Goal: Task Accomplishment & Management: Complete application form

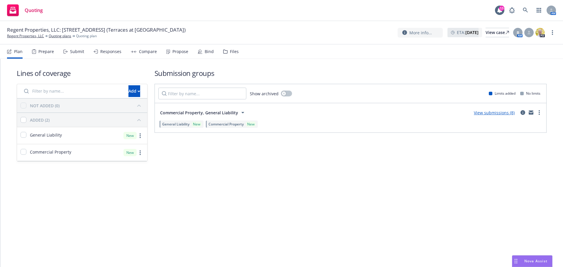
click at [497, 112] on link "View submissions (8)" at bounding box center [493, 113] width 41 height 6
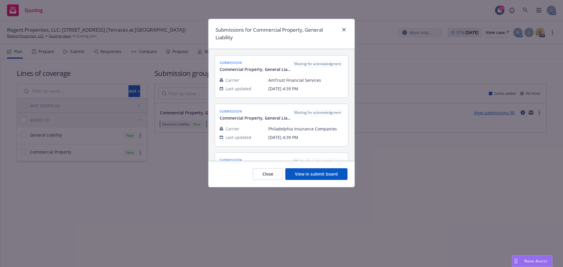
click at [301, 175] on button "View in submit board" at bounding box center [316, 174] width 62 height 12
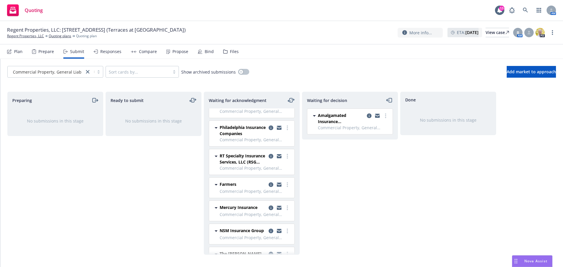
scroll to position [45, 0]
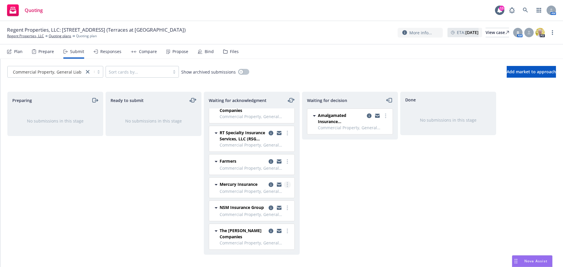
click at [284, 181] on link "more" at bounding box center [287, 184] width 7 height 7
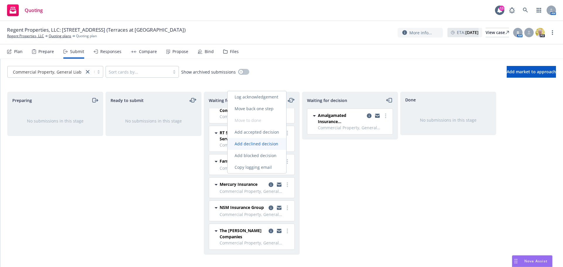
click at [260, 140] on link "Add declined decision" at bounding box center [256, 144] width 59 height 12
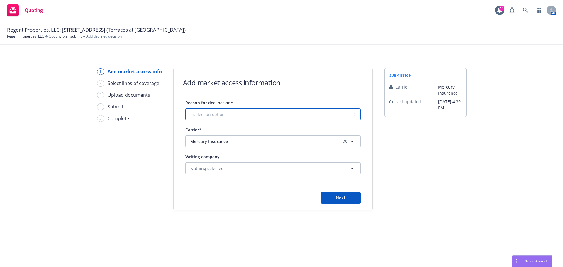
click at [250, 110] on select "-- select an option -- Cannot compete with other markets Carrier non-renewed Ca…" at bounding box center [272, 114] width 175 height 12
select select "DOES_NOT_FIT_UNDERWRITER_APPETITE"
click at [185, 108] on select "-- select an option -- Cannot compete with other markets Carrier non-renewed Ca…" at bounding box center [272, 114] width 175 height 12
click at [347, 200] on button "Next" at bounding box center [341, 198] width 40 height 12
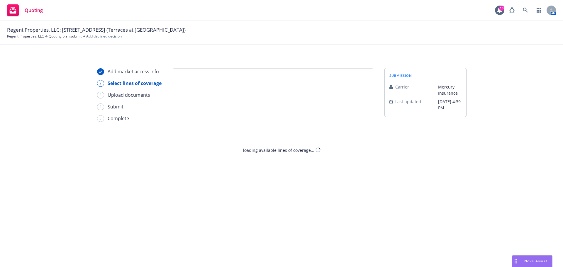
select select "DOES_NOT_FIT_UNDERWRITER_APPETITE"
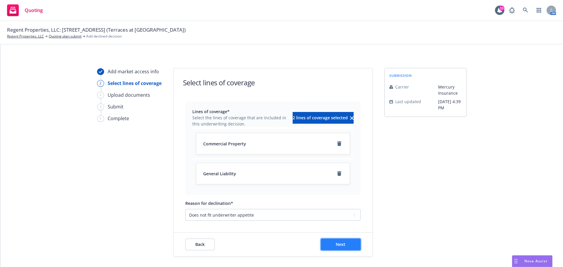
click at [338, 243] on span "Next" at bounding box center [340, 244] width 10 height 6
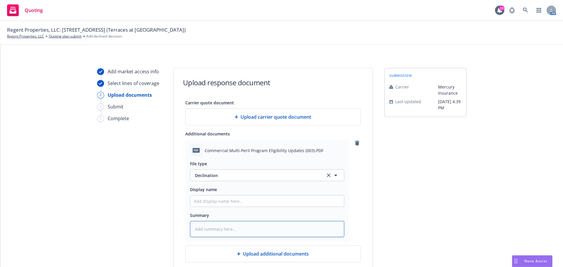
click at [214, 228] on textarea at bounding box center [267, 229] width 154 height 16
paste textarea "• More than 16 units in a single building is not eligible"
type textarea "x"
type textarea "• More than 16 units in a single building is not eligible"
click at [199, 227] on textarea "• More than 16 units in a single building is not eligible" at bounding box center [267, 229] width 154 height 16
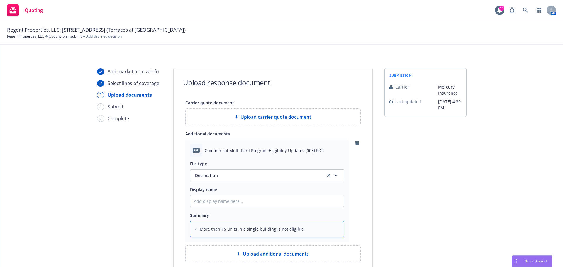
type textarea "x"
type textarea "•More than 16 units in a single building is not eligible"
type textarea "x"
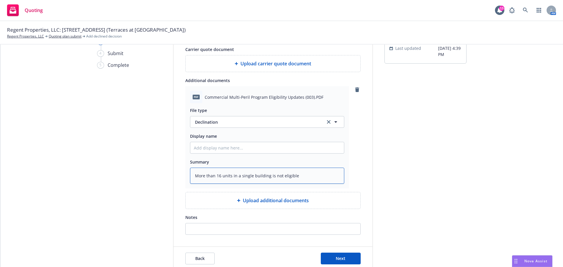
scroll to position [59, 0]
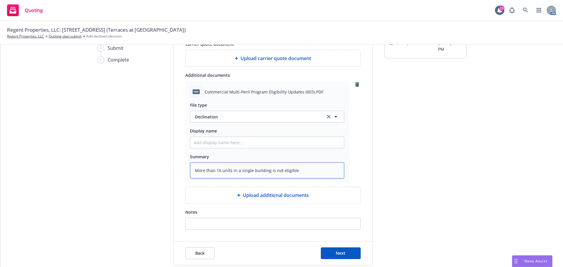
type textarea "More than 16 units in a single building is not eligible"
click at [221, 145] on input "Display name" at bounding box center [267, 142] width 154 height 11
type textarea "x"
type input "M"
type textarea "x"
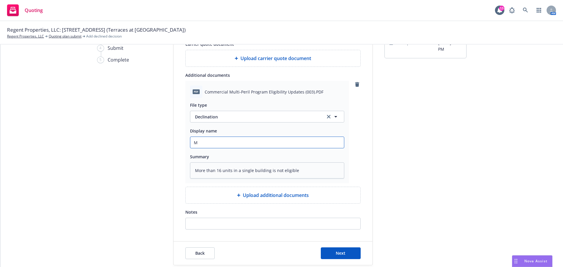
type input "Me"
type textarea "x"
type input "Mer"
type textarea "x"
type input "Merc"
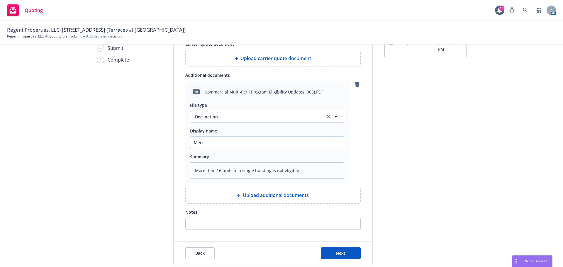
type textarea "x"
type input "Mercu"
type textarea "x"
type input "Mercur"
type textarea "x"
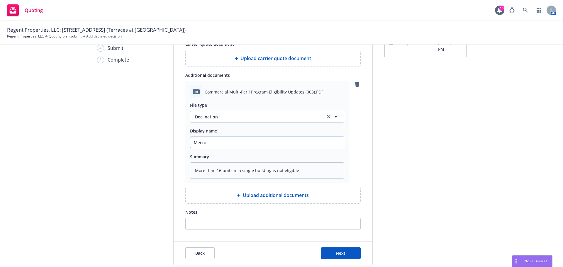
type input "Mercury"
type textarea "x"
type input "Mercury"
type textarea "x"
type input "Mercury D"
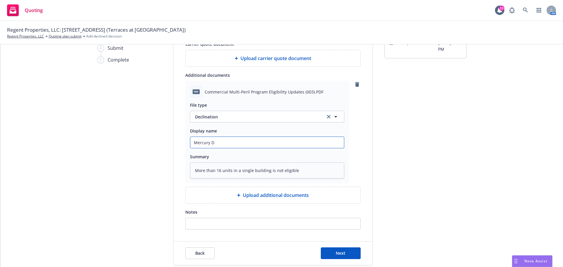
type textarea "x"
type input "Mercury De"
type textarea "x"
type input "Mercury Dec"
type textarea "x"
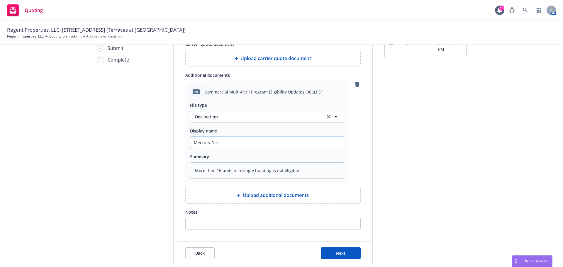
type input "Mercury Decl"
type textarea "x"
type input "Mercury Decli"
type textarea "x"
type input "Mercury Declin"
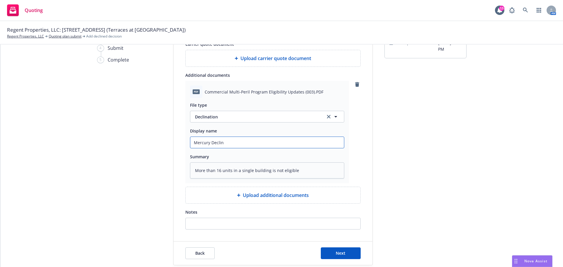
type textarea "x"
type input "Mercury Declina"
type textarea "x"
type input "Mercury Declinat"
type textarea "x"
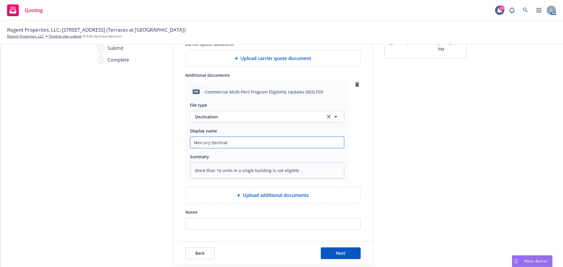
type input "Mercury Declinati"
type textarea "x"
type input "Mercury Declinatio"
type textarea "x"
type input "Mercury Declination"
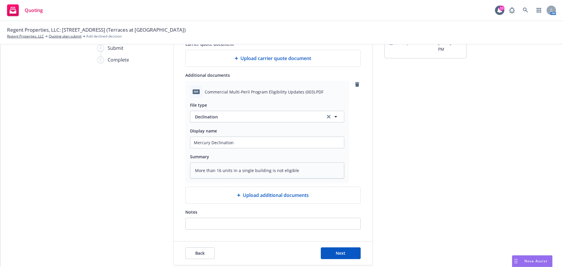
click at [449, 183] on div "submission Carrier Mercury Insurance Last updated [DATE] 4:39 PM" at bounding box center [425, 137] width 82 height 256
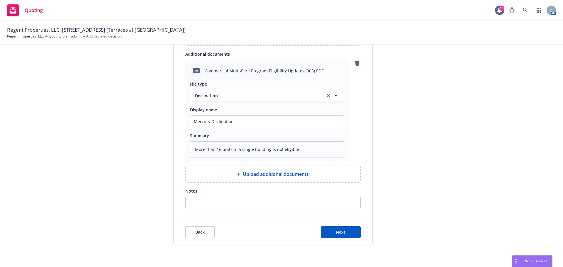
scroll to position [80, 0]
click at [346, 231] on button "Next" at bounding box center [341, 232] width 40 height 12
type textarea "x"
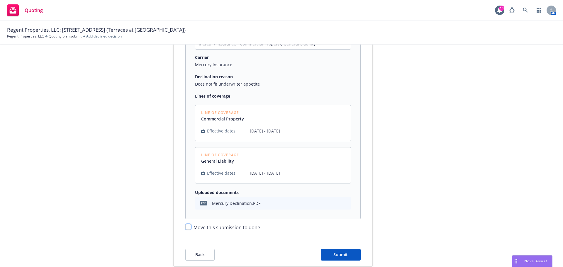
click at [185, 228] on input "Move this submission to done" at bounding box center [188, 227] width 6 height 6
checkbox input "true"
click at [347, 250] on button "Submit" at bounding box center [341, 255] width 40 height 12
